Goal: Task Accomplishment & Management: Use online tool/utility

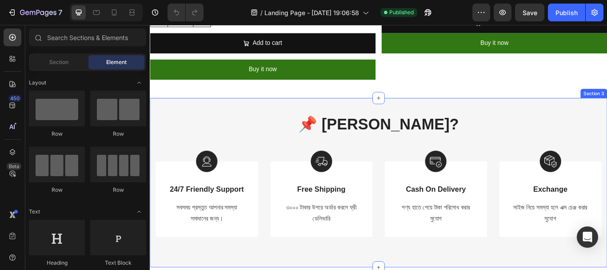
scroll to position [1512, 0]
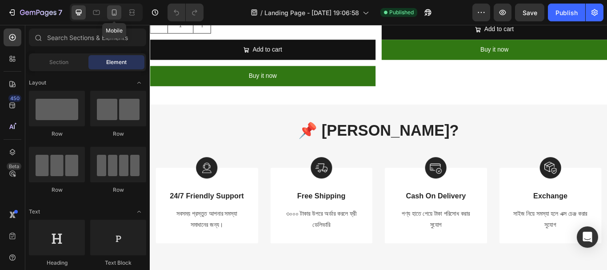
click at [112, 15] on icon at bounding box center [114, 12] width 5 height 6
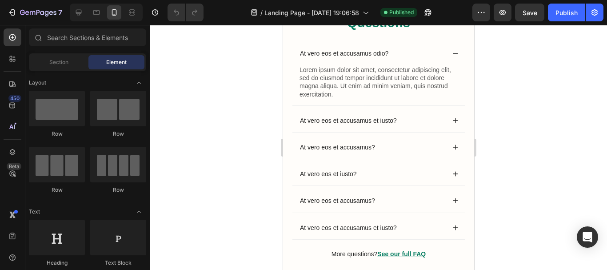
scroll to position [2932, 0]
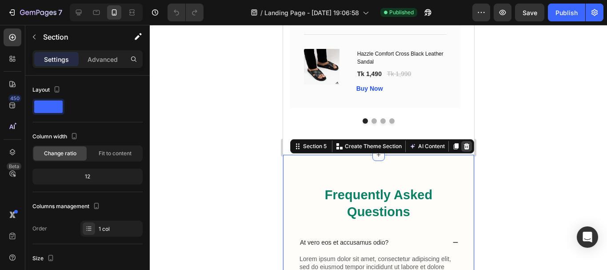
click at [464, 148] on icon at bounding box center [467, 146] width 6 height 6
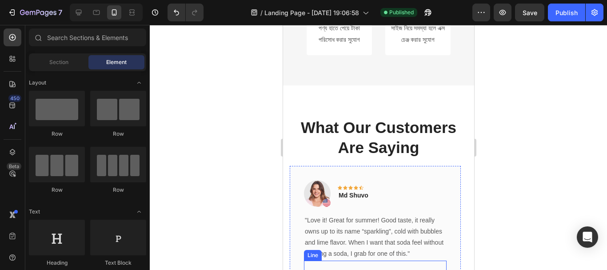
scroll to position [2532, 0]
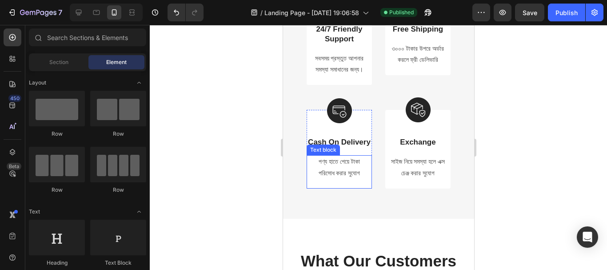
click at [324, 178] on p "পণ্য হাতে পেয়ে টাকা পরিসোধ করার সুযোগ" at bounding box center [339, 167] width 56 height 22
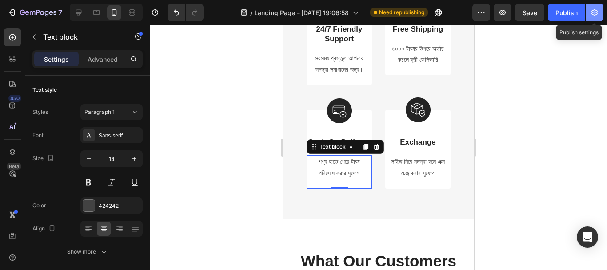
click at [589, 11] on button "button" at bounding box center [595, 13] width 18 height 18
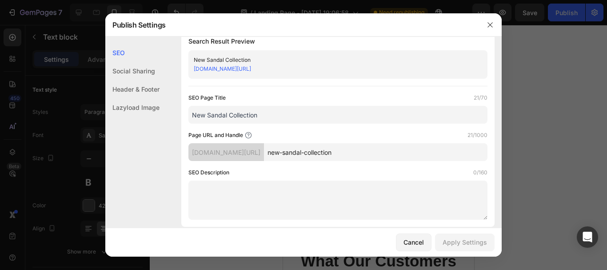
scroll to position [0, 0]
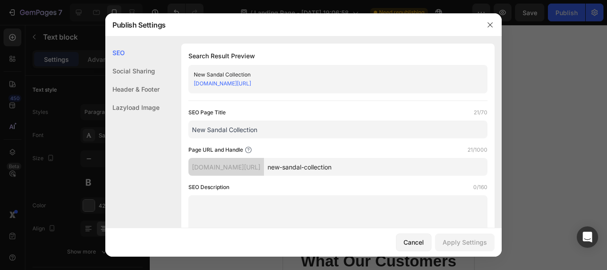
click at [341, 80] on div "[DOMAIN_NAME][URL]" at bounding box center [331, 83] width 274 height 9
copy div "New Sandal Collection"
click at [492, 24] on icon "button" at bounding box center [490, 24] width 7 height 7
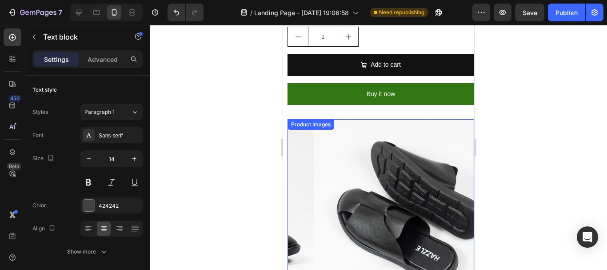
scroll to position [1747, 0]
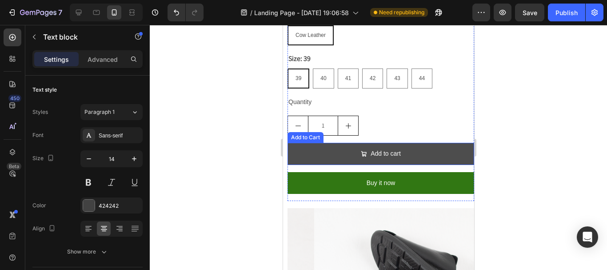
click at [422, 143] on button "Add to cart" at bounding box center [380, 154] width 187 height 22
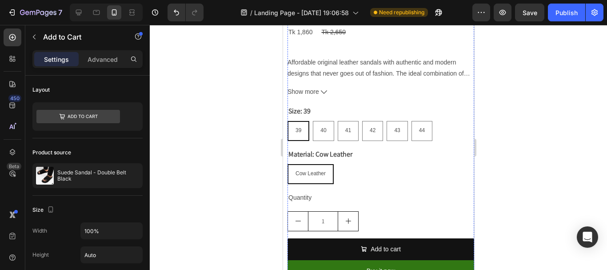
scroll to position [2281, 0]
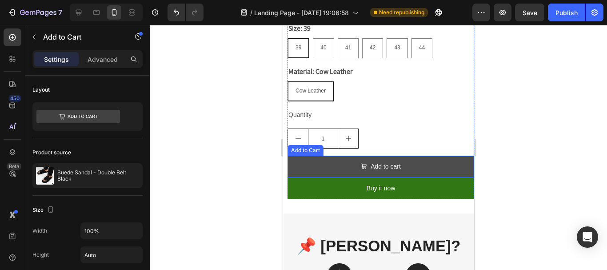
click at [419, 156] on button "Add to cart" at bounding box center [380, 167] width 187 height 22
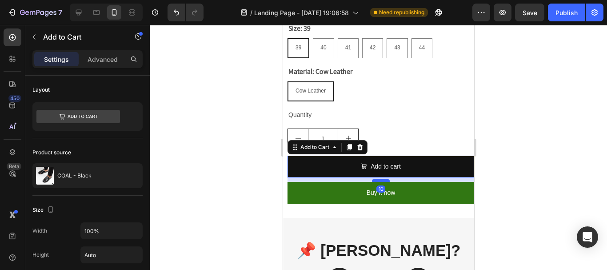
click at [378, 179] on div at bounding box center [381, 180] width 18 height 3
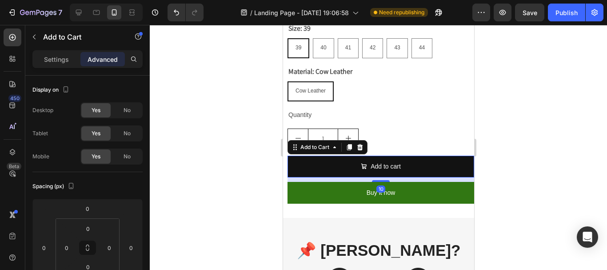
click at [556, 146] on div at bounding box center [378, 147] width 457 height 245
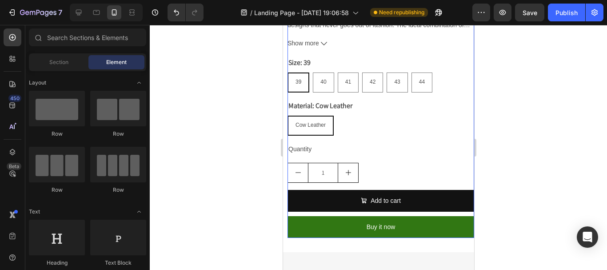
scroll to position [2325, 0]
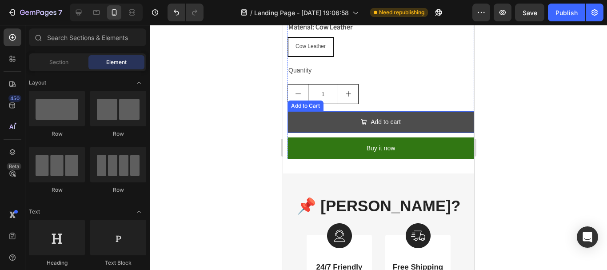
click at [397, 111] on button "Add to cart" at bounding box center [380, 122] width 187 height 22
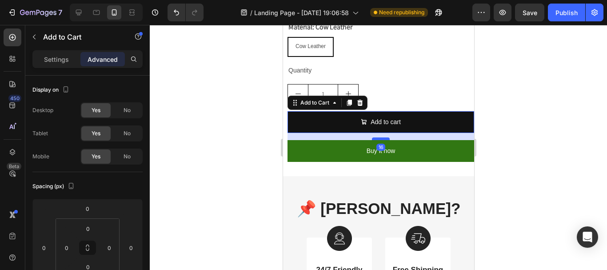
click at [378, 137] on div at bounding box center [381, 138] width 18 height 3
type input "16"
click at [510, 92] on div at bounding box center [378, 147] width 457 height 245
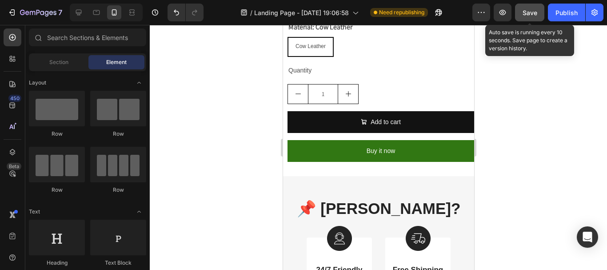
click at [530, 9] on span "Save" at bounding box center [530, 13] width 15 height 8
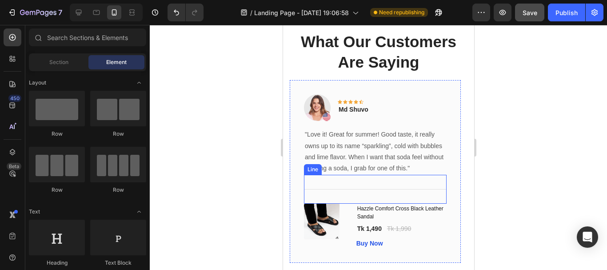
scroll to position [2770, 0]
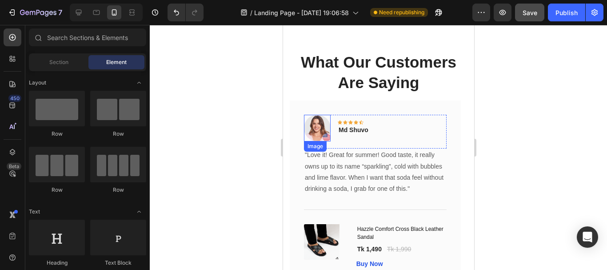
click at [321, 129] on img at bounding box center [317, 128] width 27 height 27
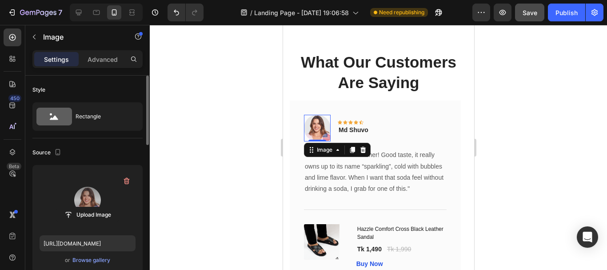
click at [94, 197] on label at bounding box center [88, 200] width 96 height 56
click at [94, 207] on input "file" at bounding box center [87, 214] width 61 height 15
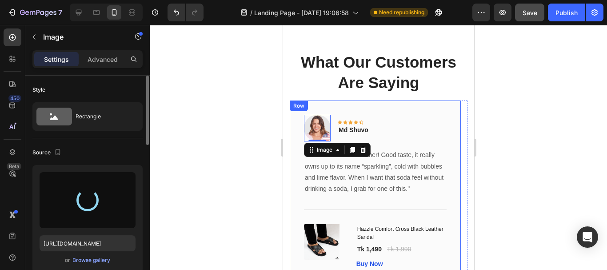
type input "[URL][DOMAIN_NAME]"
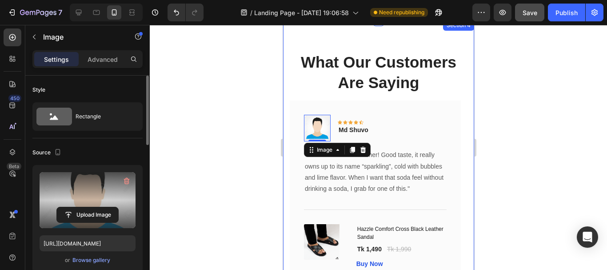
click at [233, 196] on div at bounding box center [378, 147] width 457 height 245
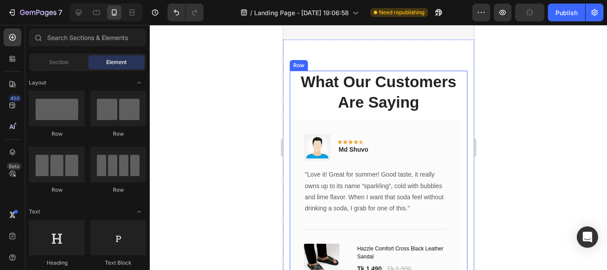
scroll to position [2793, 0]
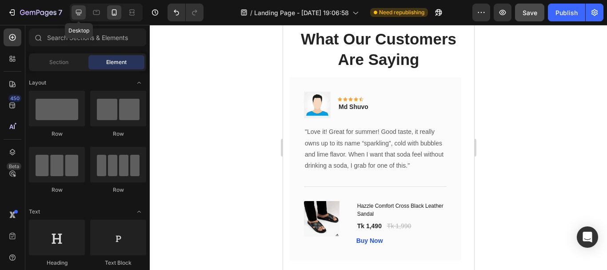
click at [82, 16] on icon at bounding box center [78, 12] width 9 height 9
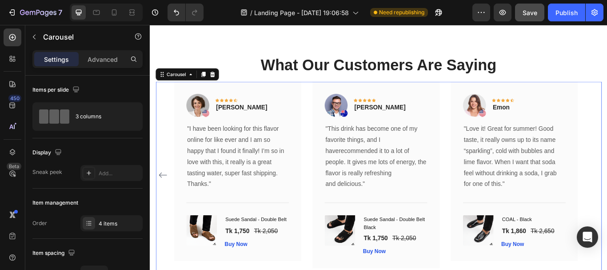
click at [162, 199] on icon "Carousel Back Arrow" at bounding box center [165, 200] width 11 height 11
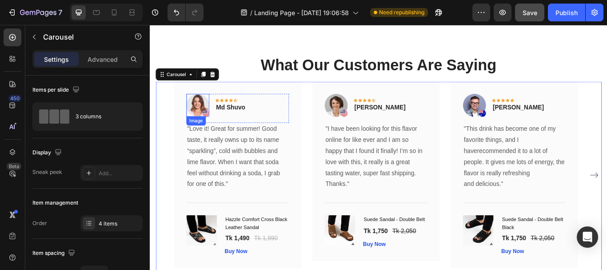
click at [209, 120] on img at bounding box center [205, 118] width 27 height 27
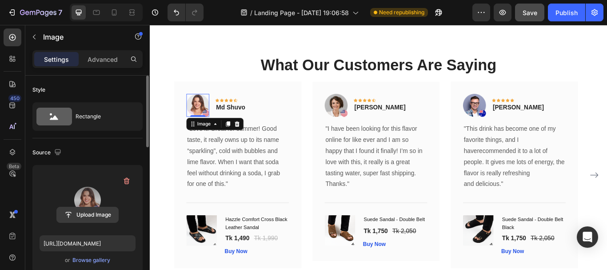
click at [94, 214] on input "file" at bounding box center [87, 214] width 61 height 15
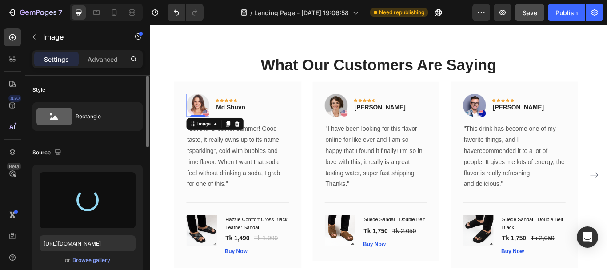
type input "[URL][DOMAIN_NAME]"
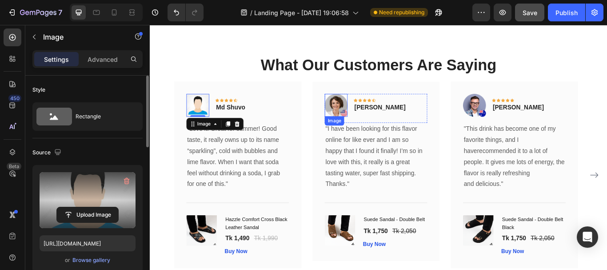
click at [368, 115] on img at bounding box center [366, 118] width 27 height 27
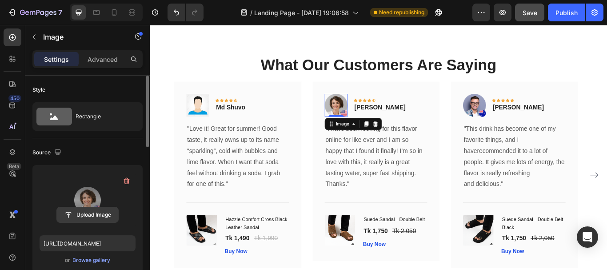
click at [94, 214] on input "file" at bounding box center [87, 214] width 61 height 15
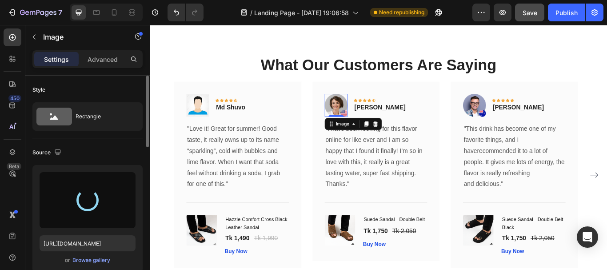
type input "[URL][DOMAIN_NAME]"
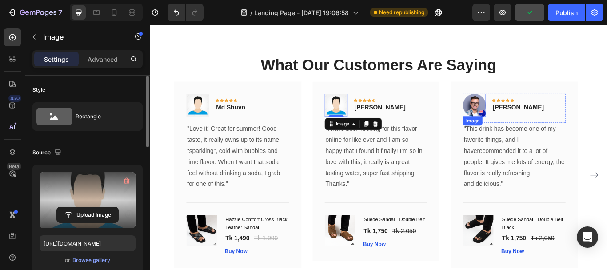
click at [525, 111] on img at bounding box center [528, 118] width 27 height 27
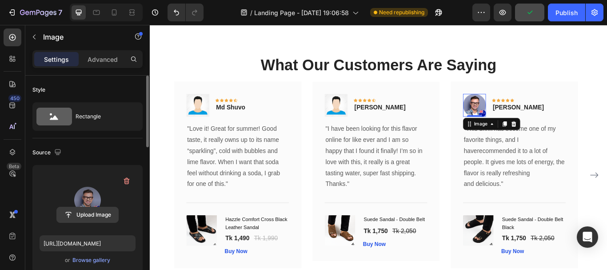
click at [90, 215] on input "file" at bounding box center [87, 214] width 61 height 15
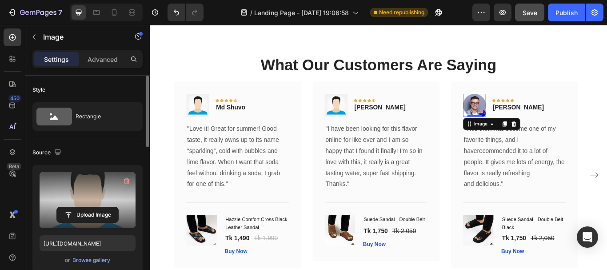
type input "[URL][DOMAIN_NAME]"
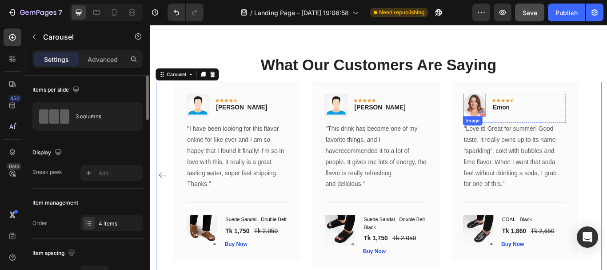
click at [538, 125] on img at bounding box center [528, 118] width 27 height 27
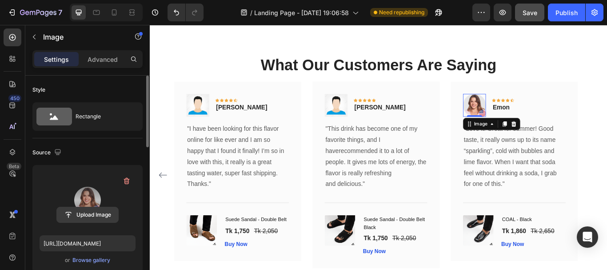
click at [87, 211] on input "file" at bounding box center [87, 214] width 61 height 15
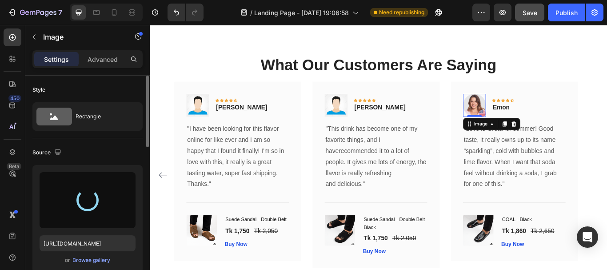
type input "[URL][DOMAIN_NAME]"
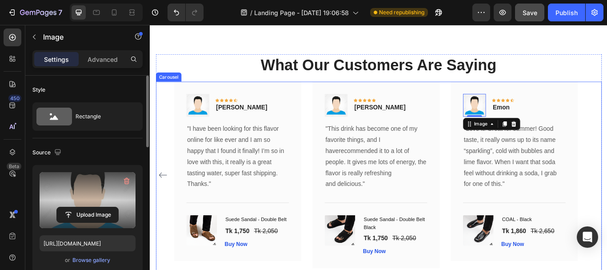
click at [167, 198] on icon "Carousel Back Arrow" at bounding box center [165, 200] width 11 height 11
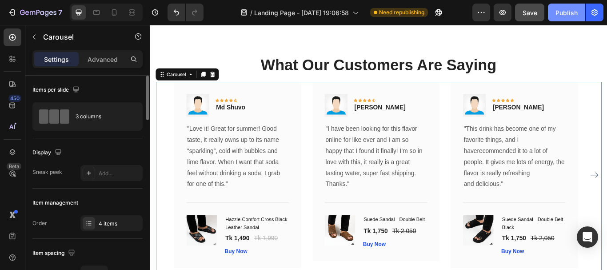
click at [563, 10] on div "Publish" at bounding box center [567, 12] width 22 height 9
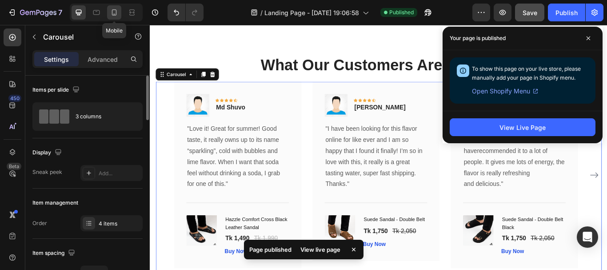
click at [114, 15] on icon at bounding box center [114, 12] width 5 height 6
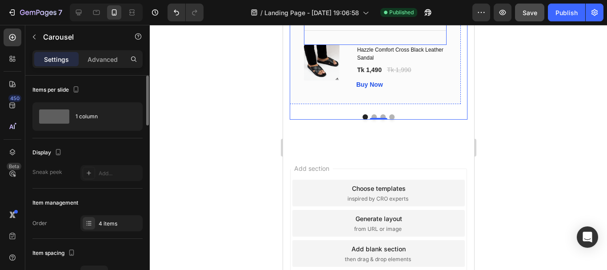
scroll to position [3018, 0]
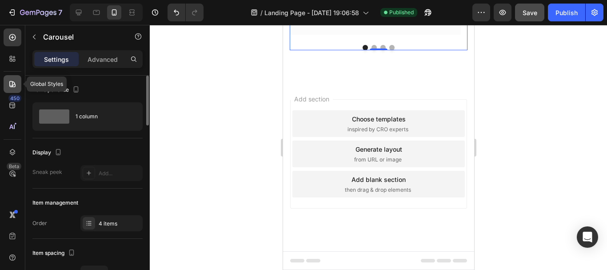
click at [14, 80] on icon at bounding box center [12, 84] width 9 height 9
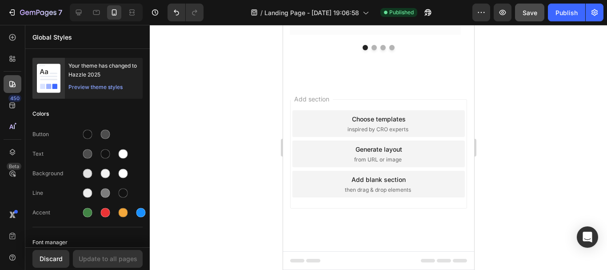
click at [14, 92] on div at bounding box center [13, 84] width 18 height 18
click at [14, 99] on div "450" at bounding box center [14, 98] width 13 height 7
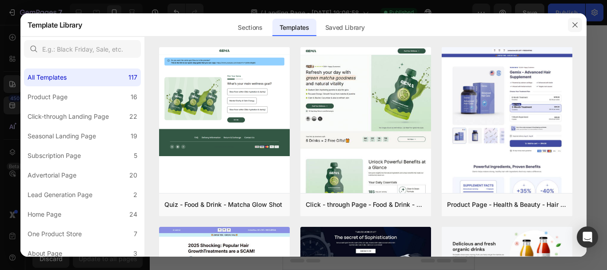
click at [579, 25] on icon "button" at bounding box center [575, 24] width 7 height 7
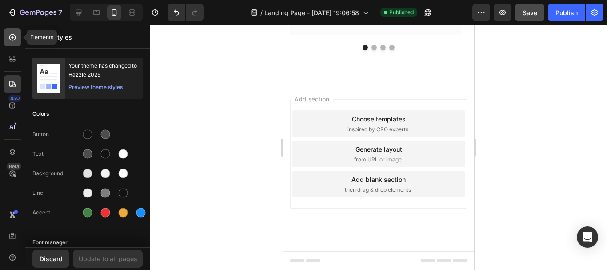
click at [16, 42] on div at bounding box center [13, 37] width 18 height 18
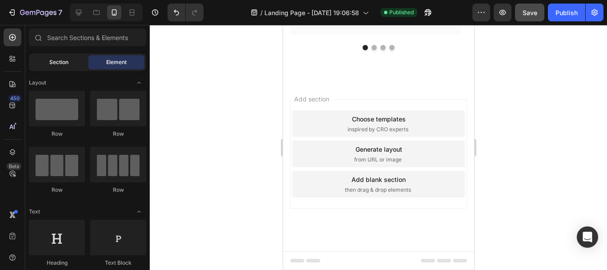
click at [47, 64] on div "Section" at bounding box center [59, 62] width 56 height 14
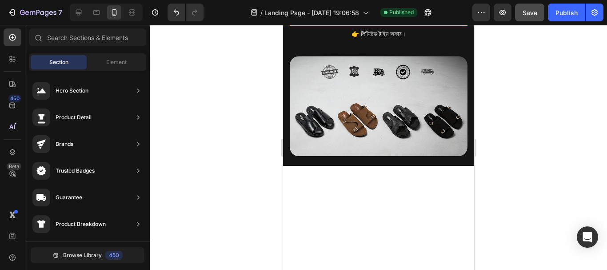
scroll to position [0, 0]
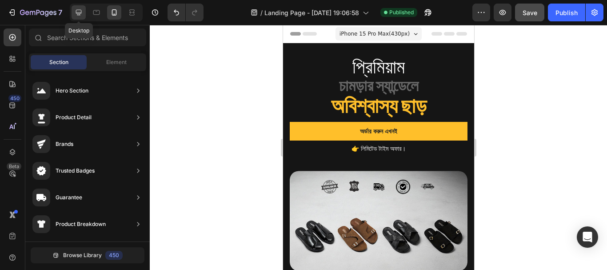
click at [81, 12] on icon at bounding box center [79, 13] width 6 height 6
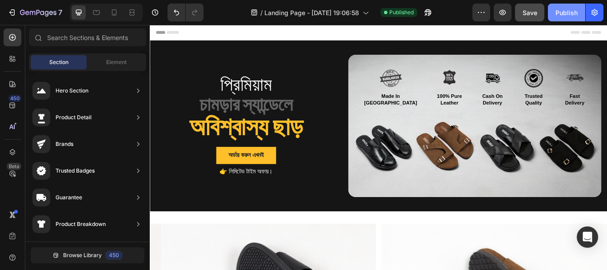
click at [558, 13] on div "Publish" at bounding box center [567, 12] width 22 height 9
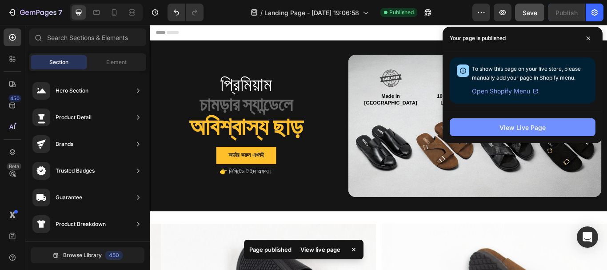
click at [501, 125] on div "View Live Page" at bounding box center [523, 127] width 46 height 9
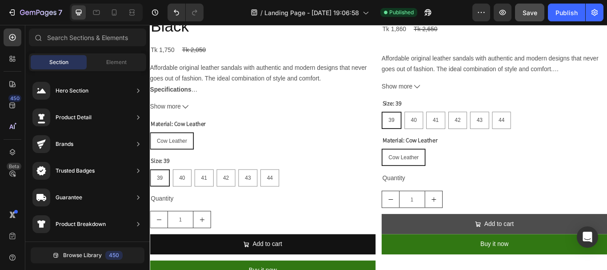
scroll to position [1334, 0]
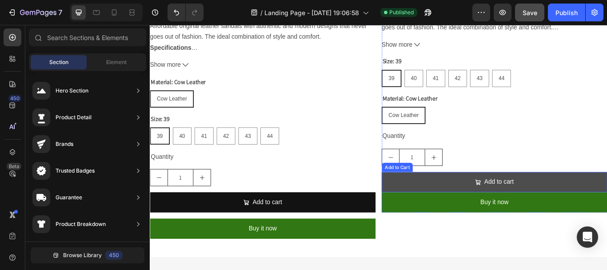
click at [592, 201] on button "Add to cart" at bounding box center [551, 209] width 263 height 24
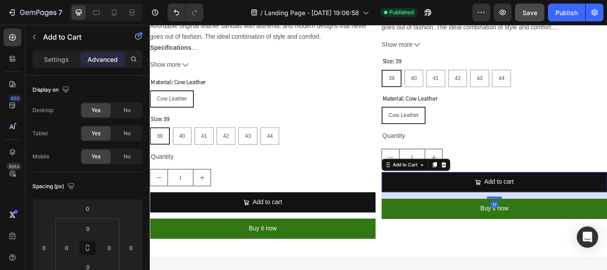
drag, startPoint x: 553, startPoint y: 211, endPoint x: 550, endPoint y: 219, distance: 8.0
click at [550, 225] on div at bounding box center [552, 226] width 18 height 3
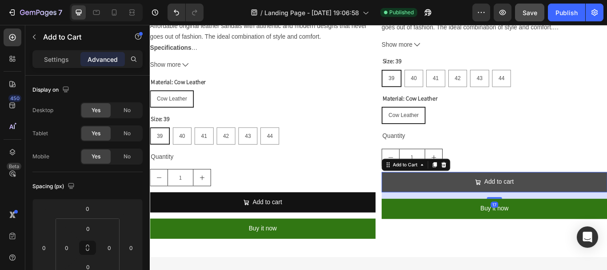
type input "17"
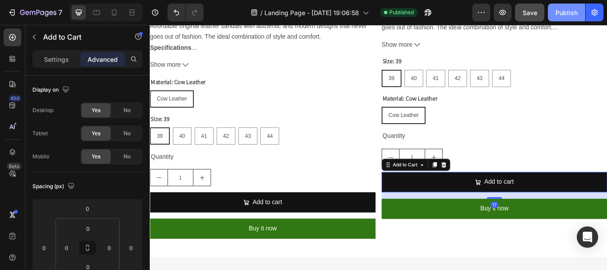
click at [561, 9] on div "Publish" at bounding box center [567, 12] width 22 height 9
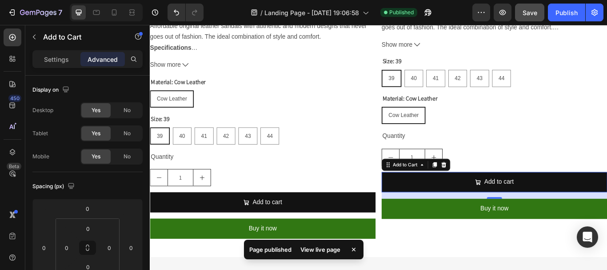
click at [458, 17] on div "/ Landing Page - [DATE] 19:06:58 Published" at bounding box center [342, 13] width 262 height 18
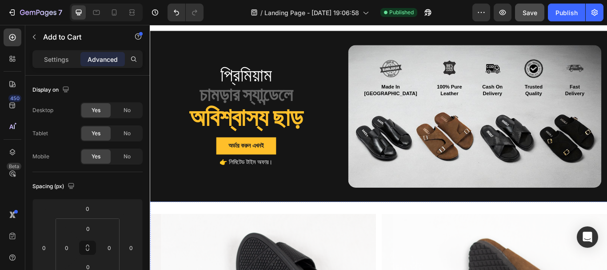
scroll to position [0, 0]
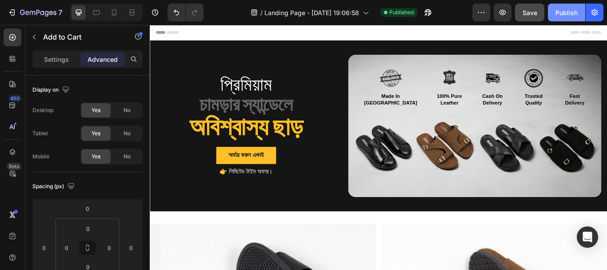
click at [560, 13] on div "Publish" at bounding box center [567, 12] width 22 height 9
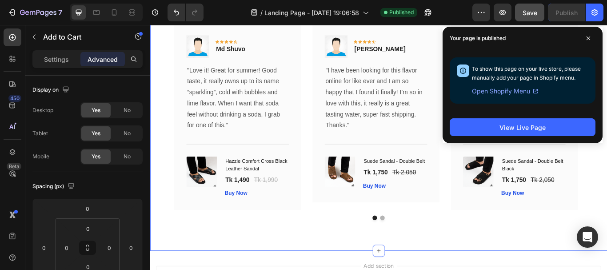
scroll to position [1823, 0]
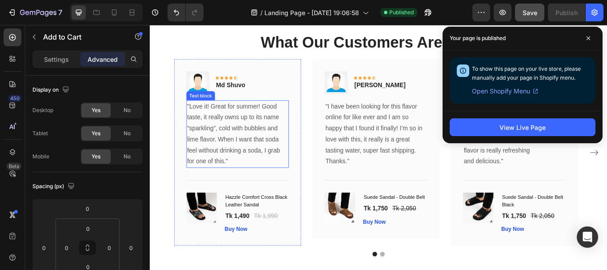
click at [256, 155] on p ""Love it! Great for summer! Good taste, it really owns up to its name “sparklin…" at bounding box center [252, 152] width 118 height 77
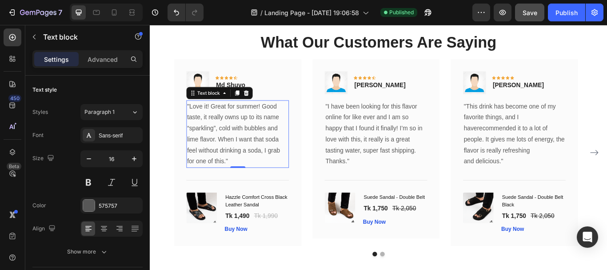
click at [229, 157] on p ""Love it! Great for summer! Good taste, it really owns up to its name “sparklin…" at bounding box center [252, 152] width 118 height 77
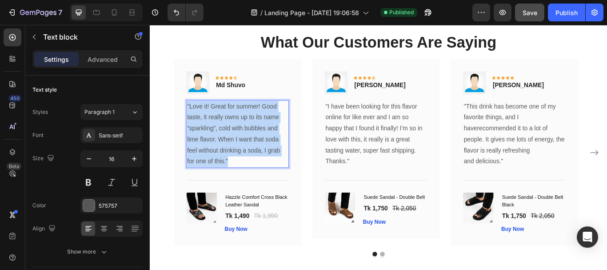
click at [229, 157] on p ""Love it! Great for summer! Good taste, it really owns up to its name “sparklin…" at bounding box center [252, 152] width 118 height 77
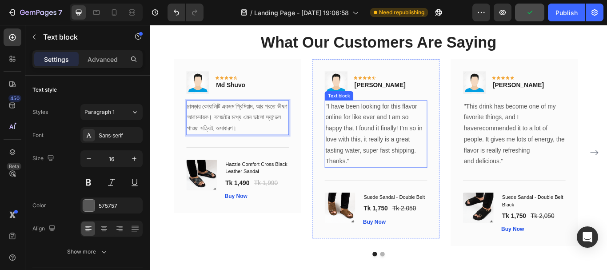
click at [369, 134] on p ""I have been looking for this flavor online for like ever and I am so happy tha…" at bounding box center [413, 146] width 118 height 64
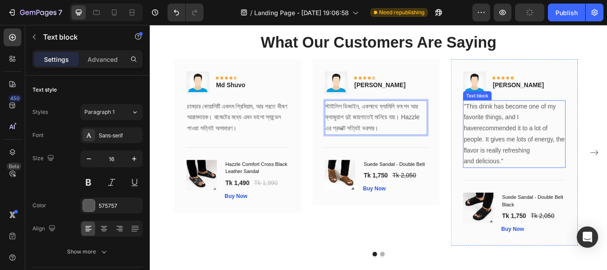
click at [528, 138] on p ""This drink has become one of my favorite things, and I haverecommended it to a…" at bounding box center [575, 152] width 118 height 77
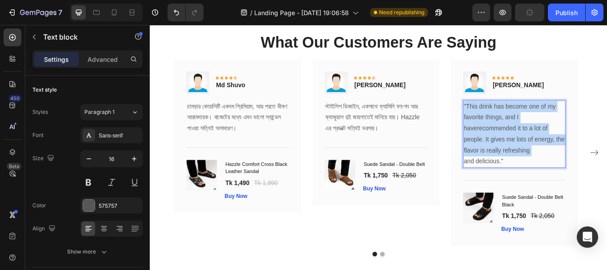
click at [528, 138] on p ""This drink has become one of my favorite things, and I haverecommended it to a…" at bounding box center [575, 152] width 118 height 77
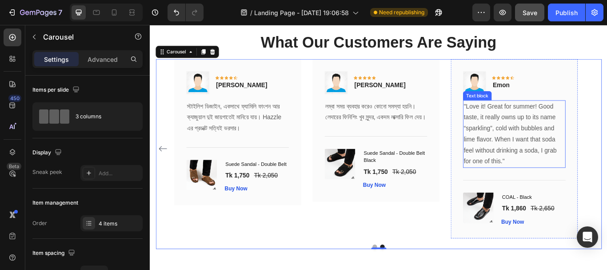
click at [573, 154] on p ""Love it! Great for summer! Good taste, it really owns up to its name “sparklin…" at bounding box center [575, 152] width 118 height 77
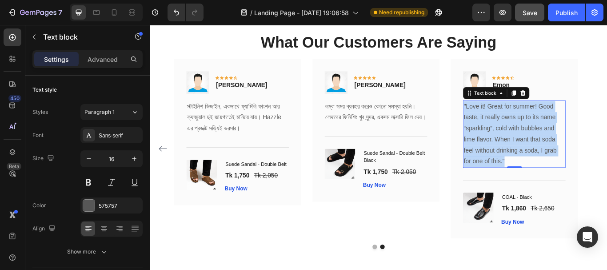
click at [573, 154] on p ""Love it! Great for summer! Good taste, it really owns up to its name “sparklin…" at bounding box center [575, 152] width 118 height 77
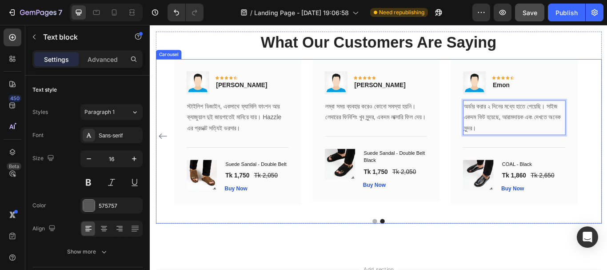
click at [607, 158] on div "Image Icon Icon Icon Icon Icon Row Md Shuvo Text block Row চামড়ার কোয়ালিটি একদম…" at bounding box center [416, 154] width 520 height 179
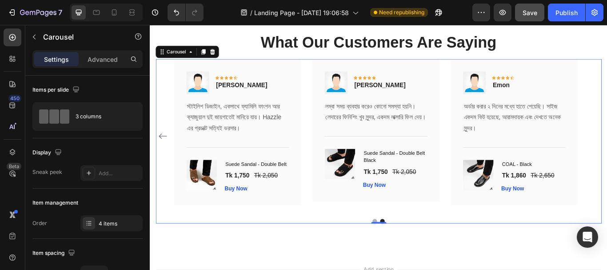
click at [164, 160] on icon "Carousel Back Arrow" at bounding box center [165, 154] width 11 height 11
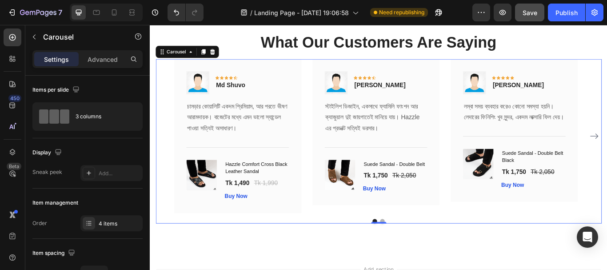
click at [164, 160] on div "Image Icon Icon Icon Icon Icon Row Md Shuvo Text block Row চামড়ার কোয়ালিটি একদম…" at bounding box center [416, 154] width 520 height 179
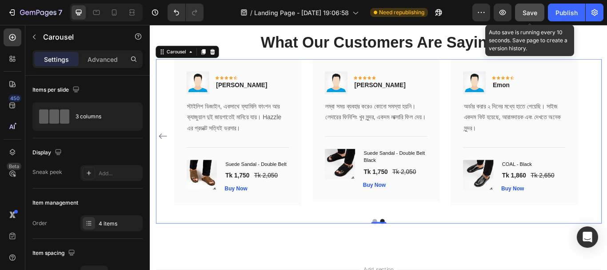
click at [534, 10] on span "Save" at bounding box center [530, 13] width 15 height 8
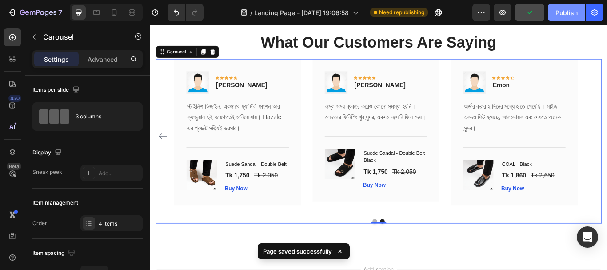
click at [560, 19] on button "Publish" at bounding box center [566, 13] width 37 height 18
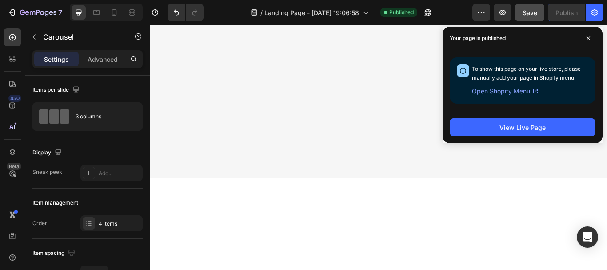
scroll to position [1111, 0]
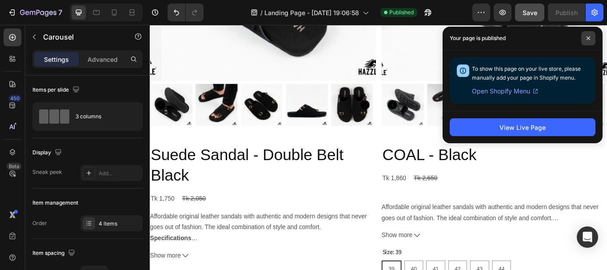
click at [591, 37] on span at bounding box center [589, 38] width 14 height 14
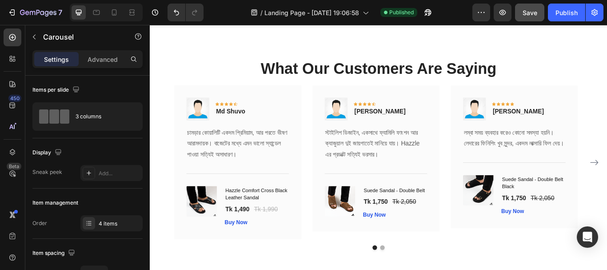
scroll to position [1553, 0]
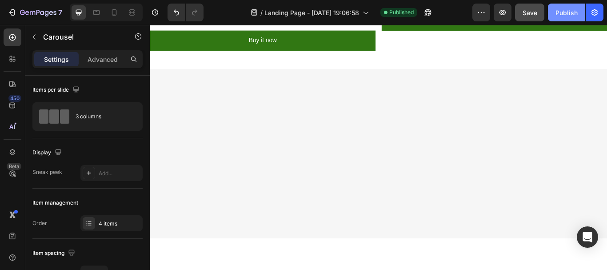
click at [565, 10] on div "Publish" at bounding box center [567, 12] width 22 height 9
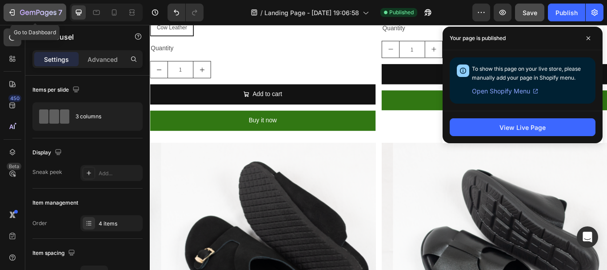
click at [14, 13] on icon "button" at bounding box center [13, 12] width 4 height 6
